Goal: Transaction & Acquisition: Book appointment/travel/reservation

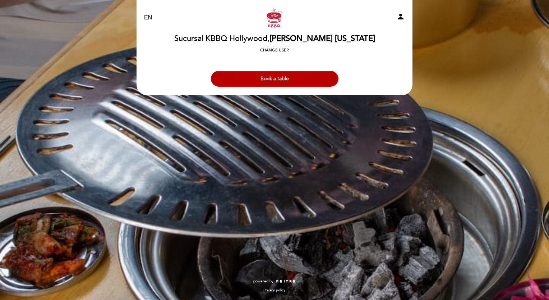
click at [263, 74] on button "Book a table" at bounding box center [275, 79] width 128 height 16
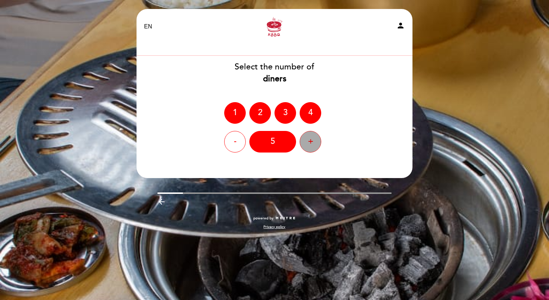
click at [314, 136] on div "+" at bounding box center [311, 142] width 22 height 22
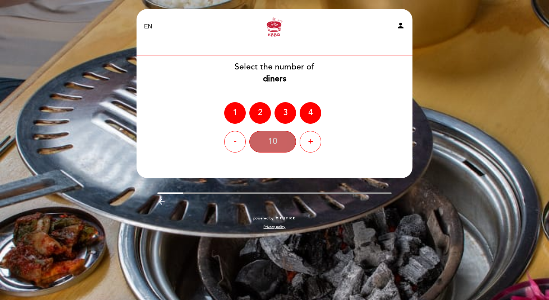
click at [286, 135] on div "10" at bounding box center [272, 142] width 47 height 22
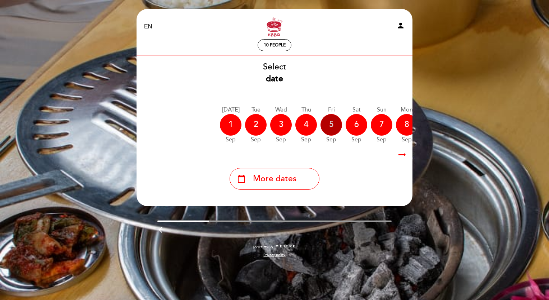
click at [332, 123] on div "5" at bounding box center [331, 125] width 22 height 22
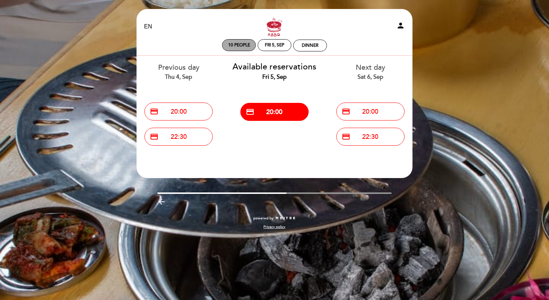
click at [239, 45] on span "10 people" at bounding box center [239, 44] width 22 height 5
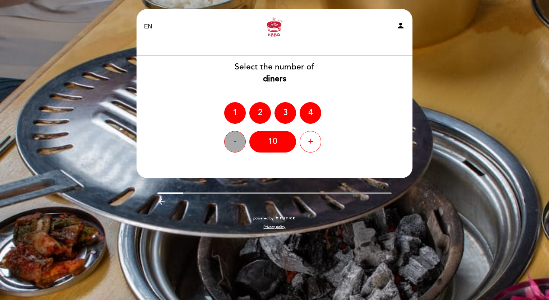
click at [232, 143] on div "-" at bounding box center [235, 142] width 22 height 22
click at [272, 135] on div "8" at bounding box center [272, 142] width 47 height 22
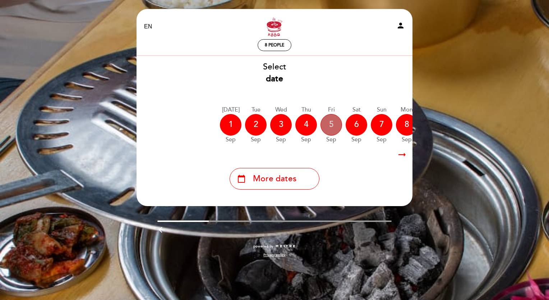
click at [328, 124] on div "5" at bounding box center [331, 125] width 22 height 22
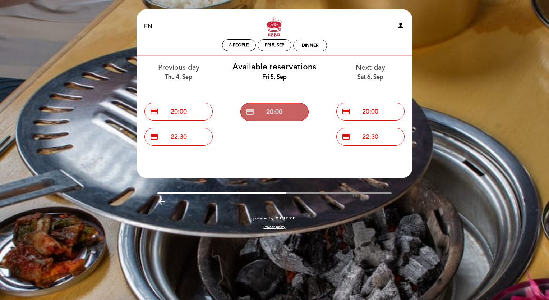
click at [295, 112] on button "credit_card 20:00" at bounding box center [274, 112] width 68 height 18
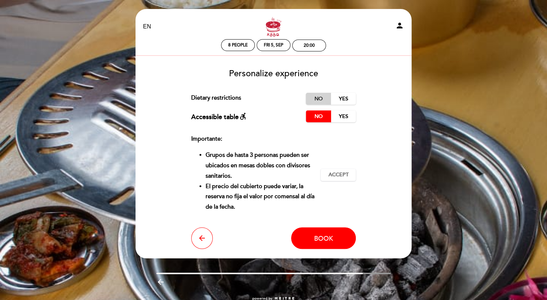
click at [319, 96] on label "No" at bounding box center [318, 99] width 25 height 12
click at [323, 239] on span "Book" at bounding box center [323, 238] width 19 height 8
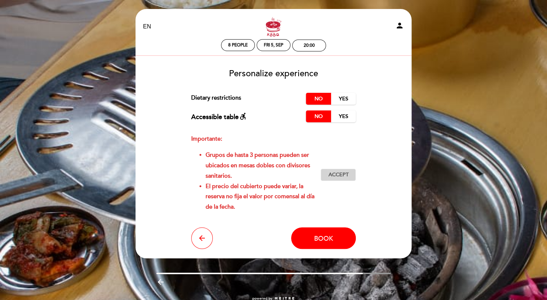
click at [331, 172] on span "Accept" at bounding box center [338, 175] width 20 height 8
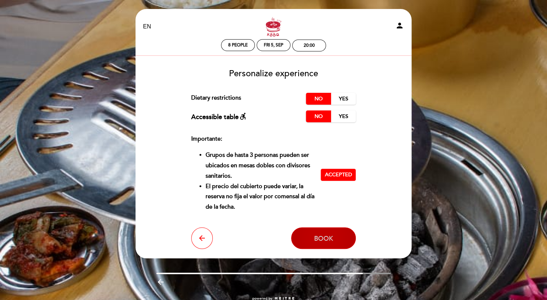
click at [326, 238] on span "Book" at bounding box center [323, 238] width 19 height 8
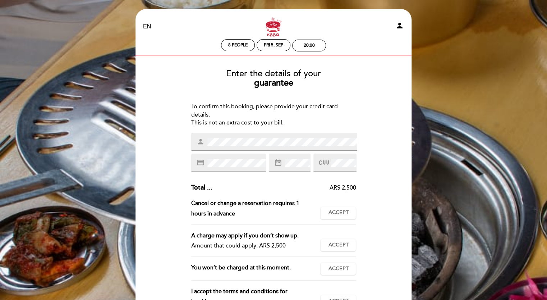
click at [223, 169] on div "credit_card" at bounding box center [228, 162] width 75 height 18
click at [289, 167] on div "date_range" at bounding box center [290, 162] width 42 height 18
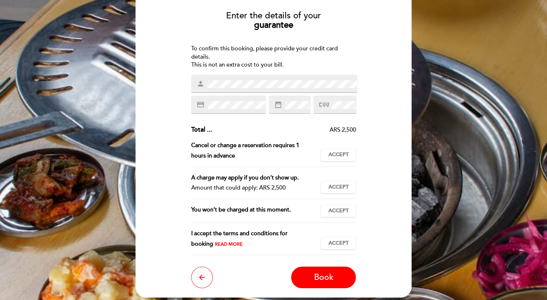
scroll to position [64, 0]
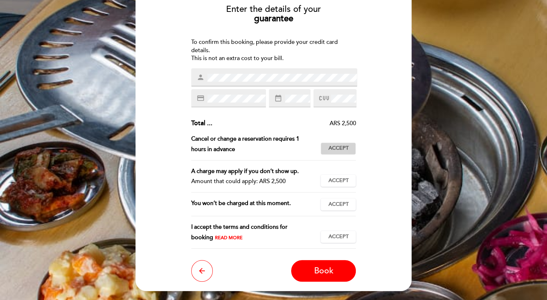
click at [346, 149] on span "Accept" at bounding box center [338, 148] width 20 height 8
click at [332, 177] on span "Accept" at bounding box center [338, 181] width 20 height 8
click at [332, 198] on button "Accept Accepted" at bounding box center [337, 204] width 35 height 12
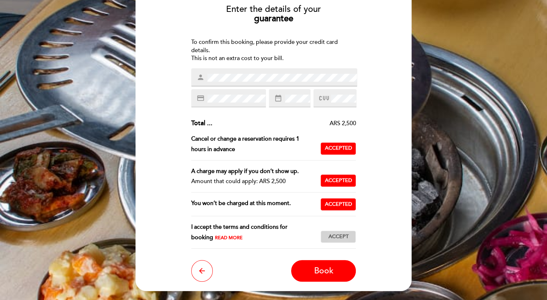
click at [329, 233] on span "Accept" at bounding box center [338, 237] width 20 height 8
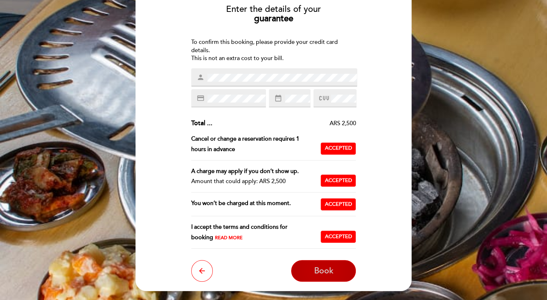
click at [331, 273] on span "Book" at bounding box center [323, 271] width 19 height 10
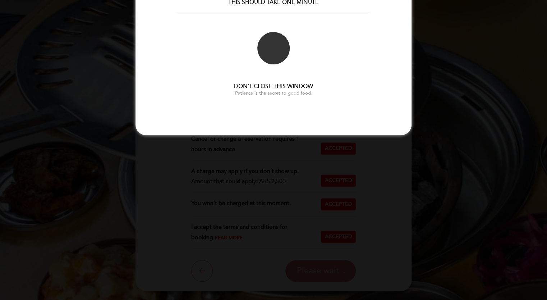
scroll to position [0, 0]
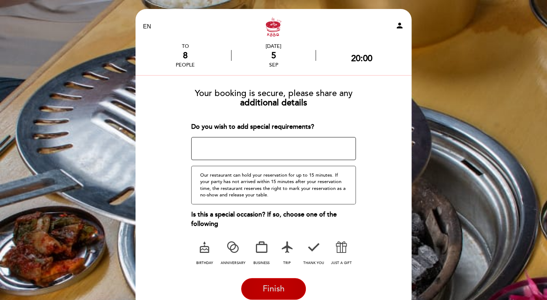
click at [274, 289] on span "Finish" at bounding box center [273, 288] width 22 height 10
